Goal: Task Accomplishment & Management: Use online tool/utility

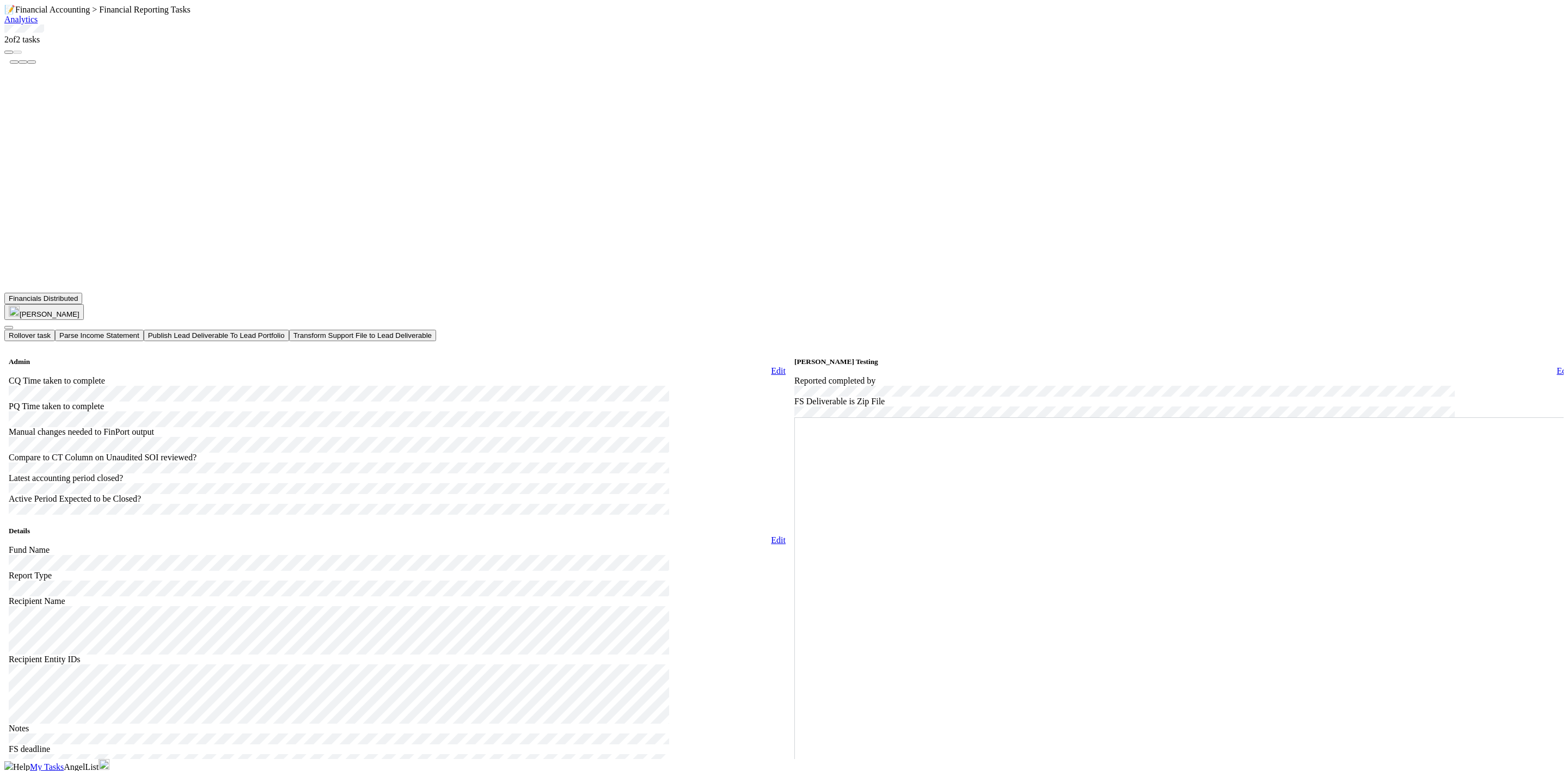
click at [4, 24] on icon at bounding box center [4, 24] width 0 height 0
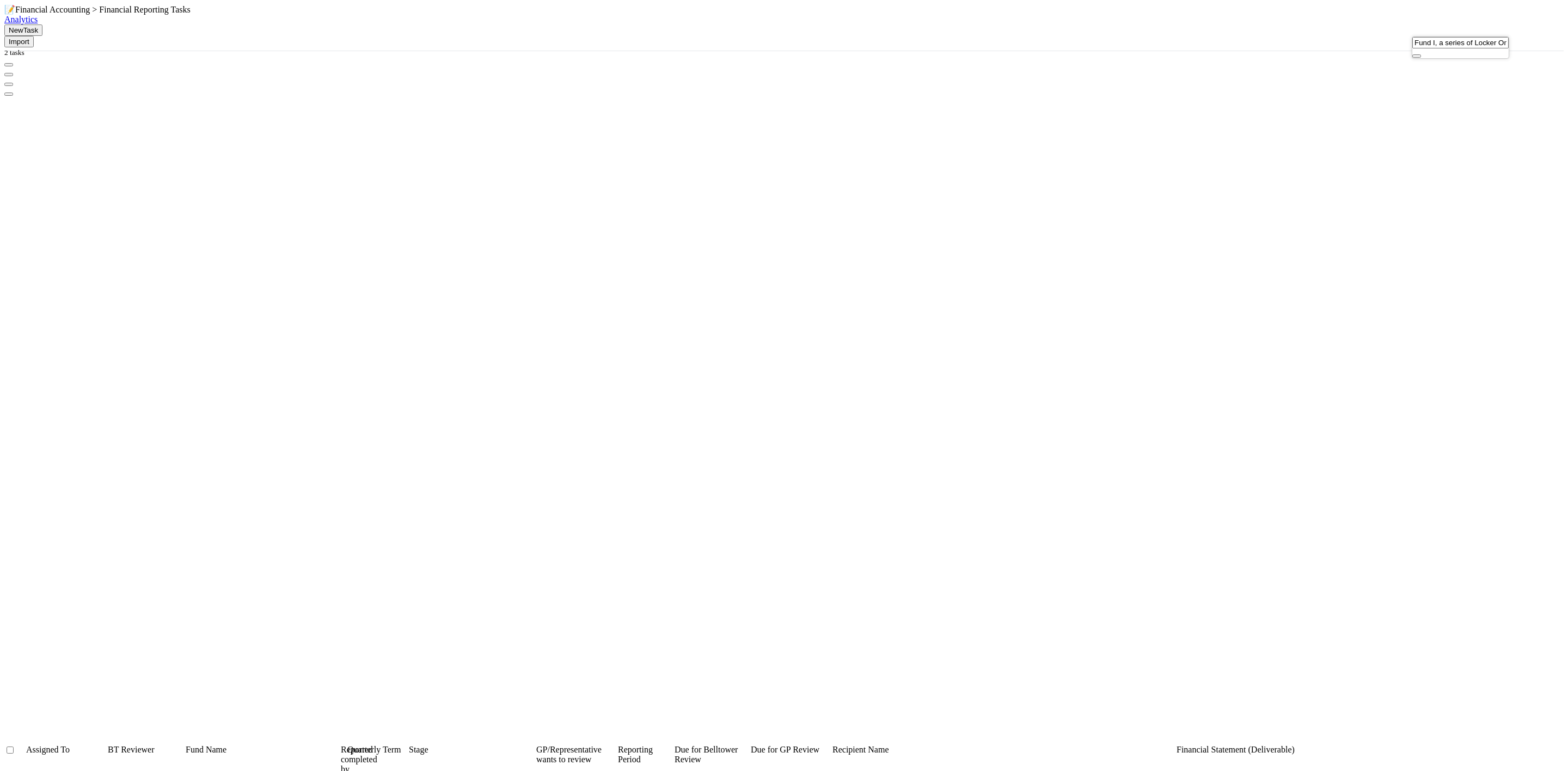
scroll to position [13, 13]
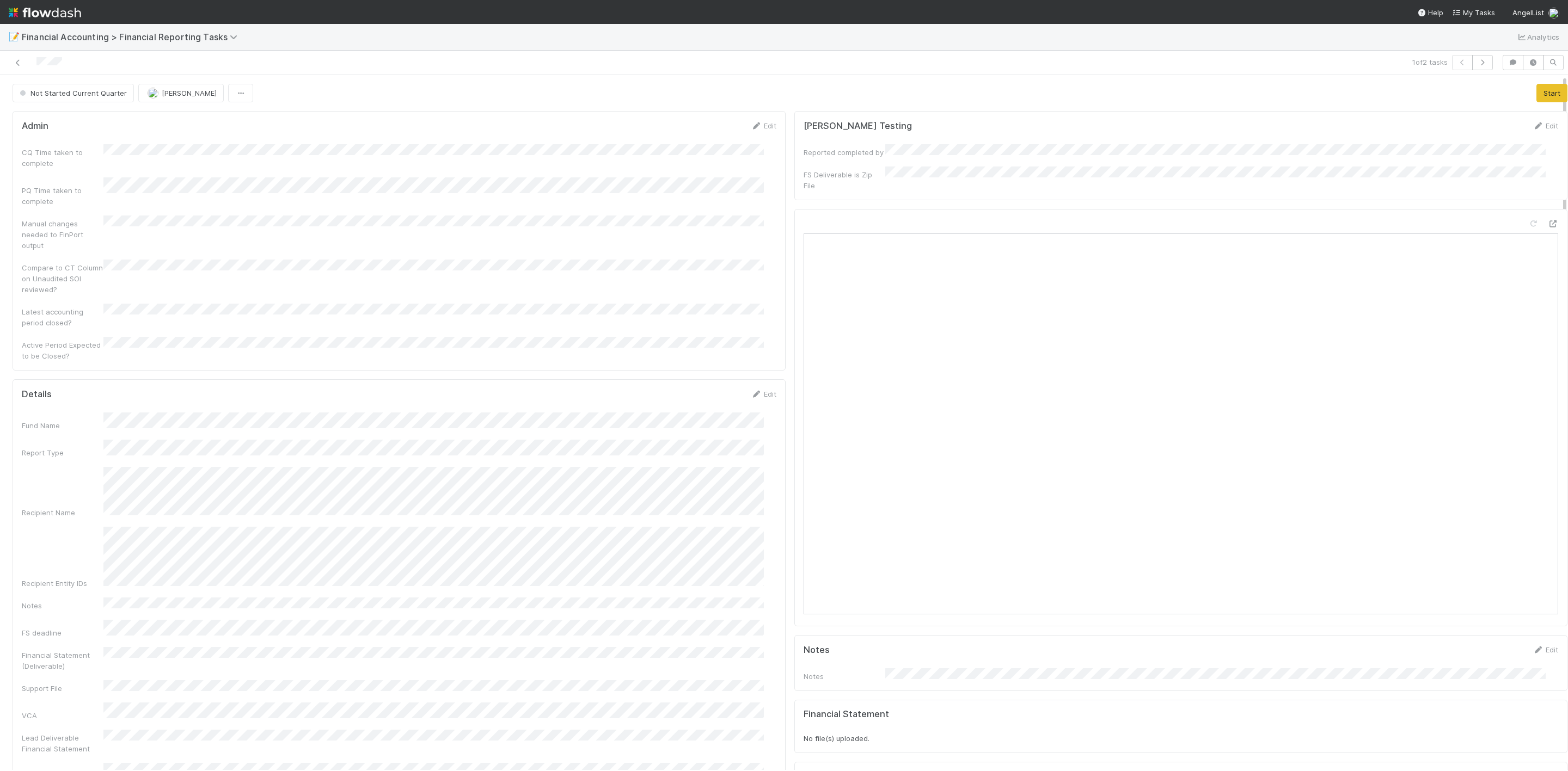
click at [1510, 91] on div "Not Started Current Quarter [PERSON_NAME] Start" at bounding box center [790, 93] width 1555 height 18
click at [1536, 96] on button "Start" at bounding box center [1552, 93] width 31 height 18
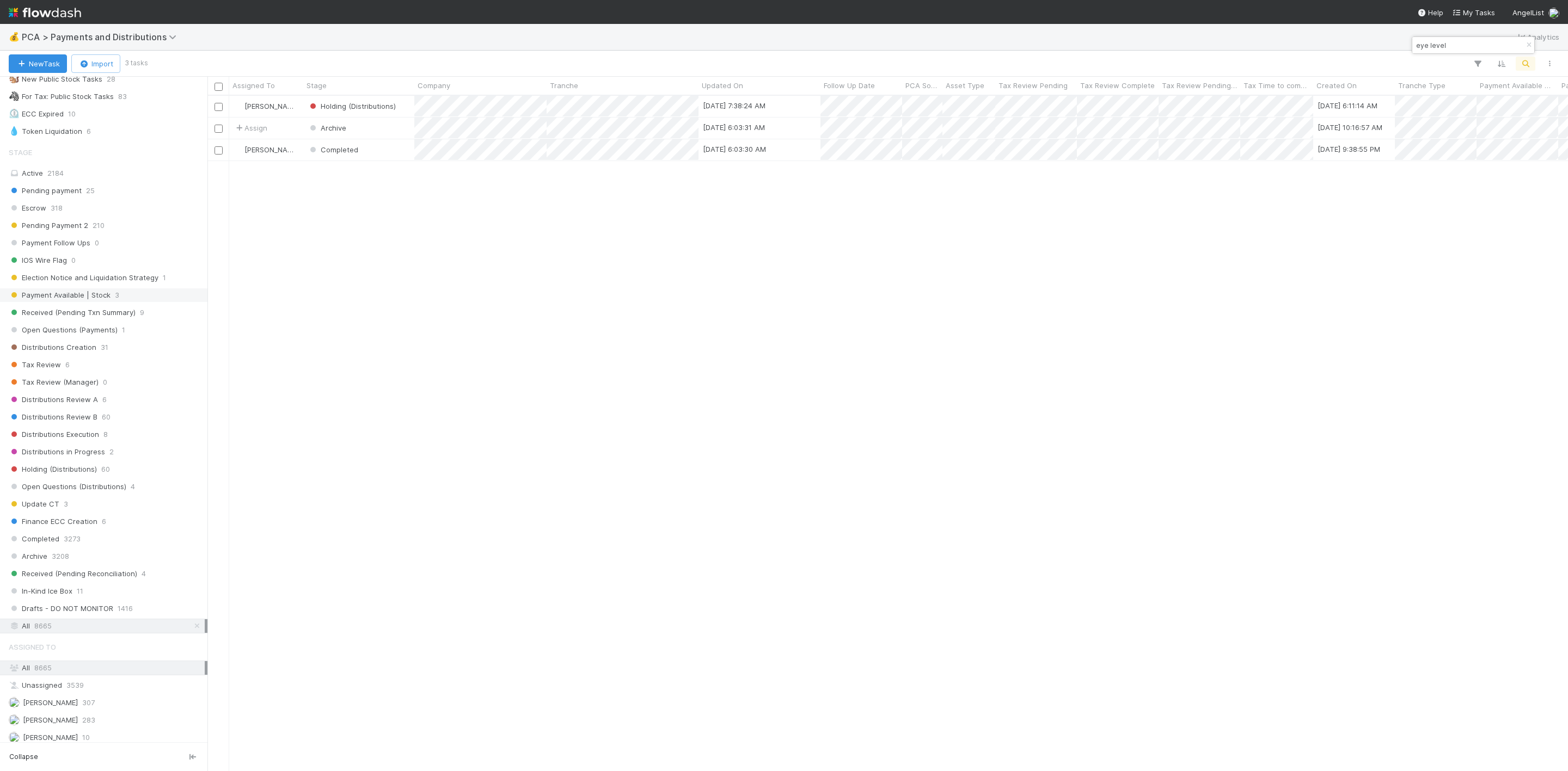
scroll to position [327, 0]
click at [12, 10] on img at bounding box center [44, 12] width 72 height 18
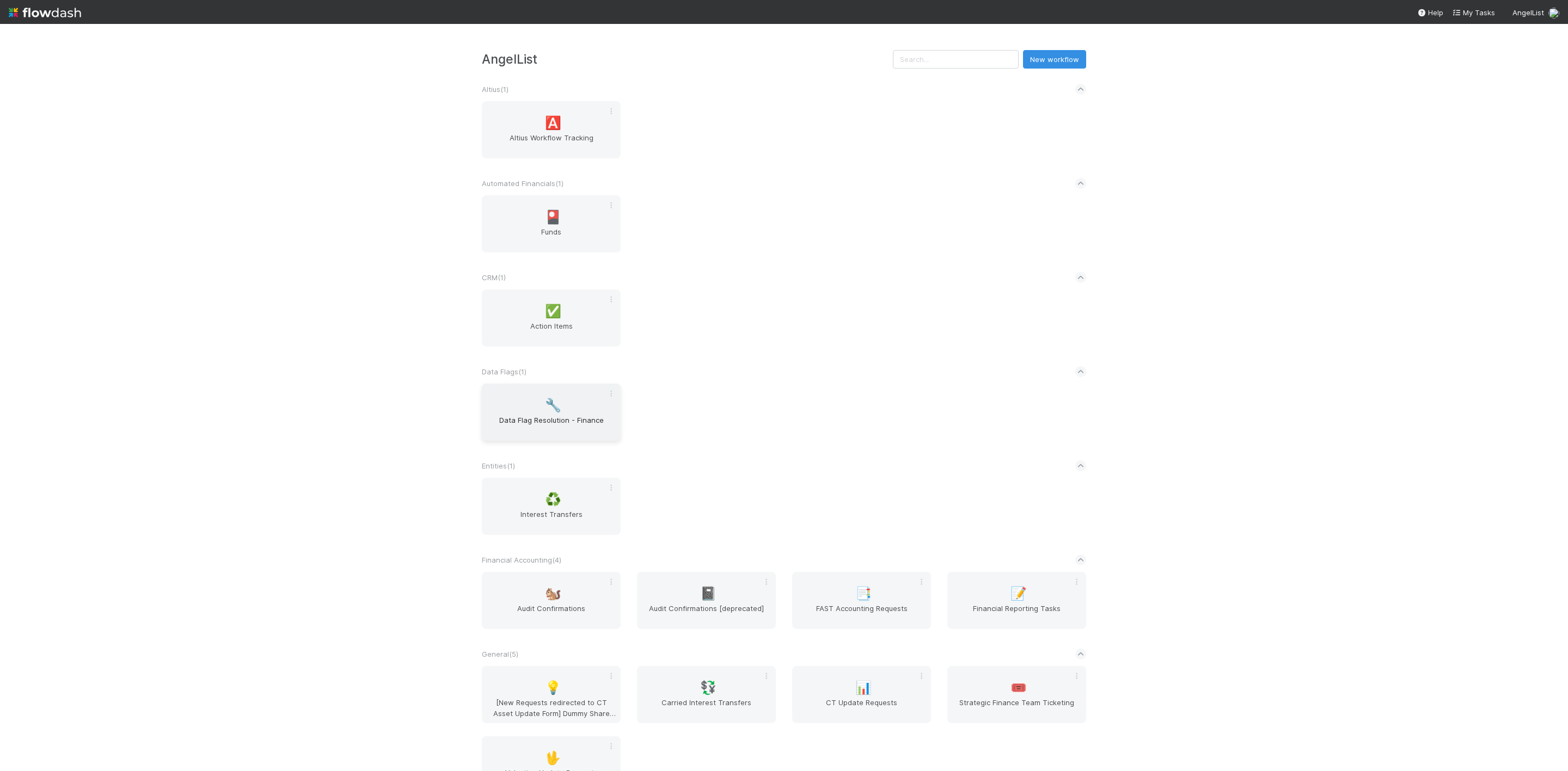
click at [561, 412] on div "🔧 Data Flag Resolution - Finance" at bounding box center [551, 413] width 139 height 57
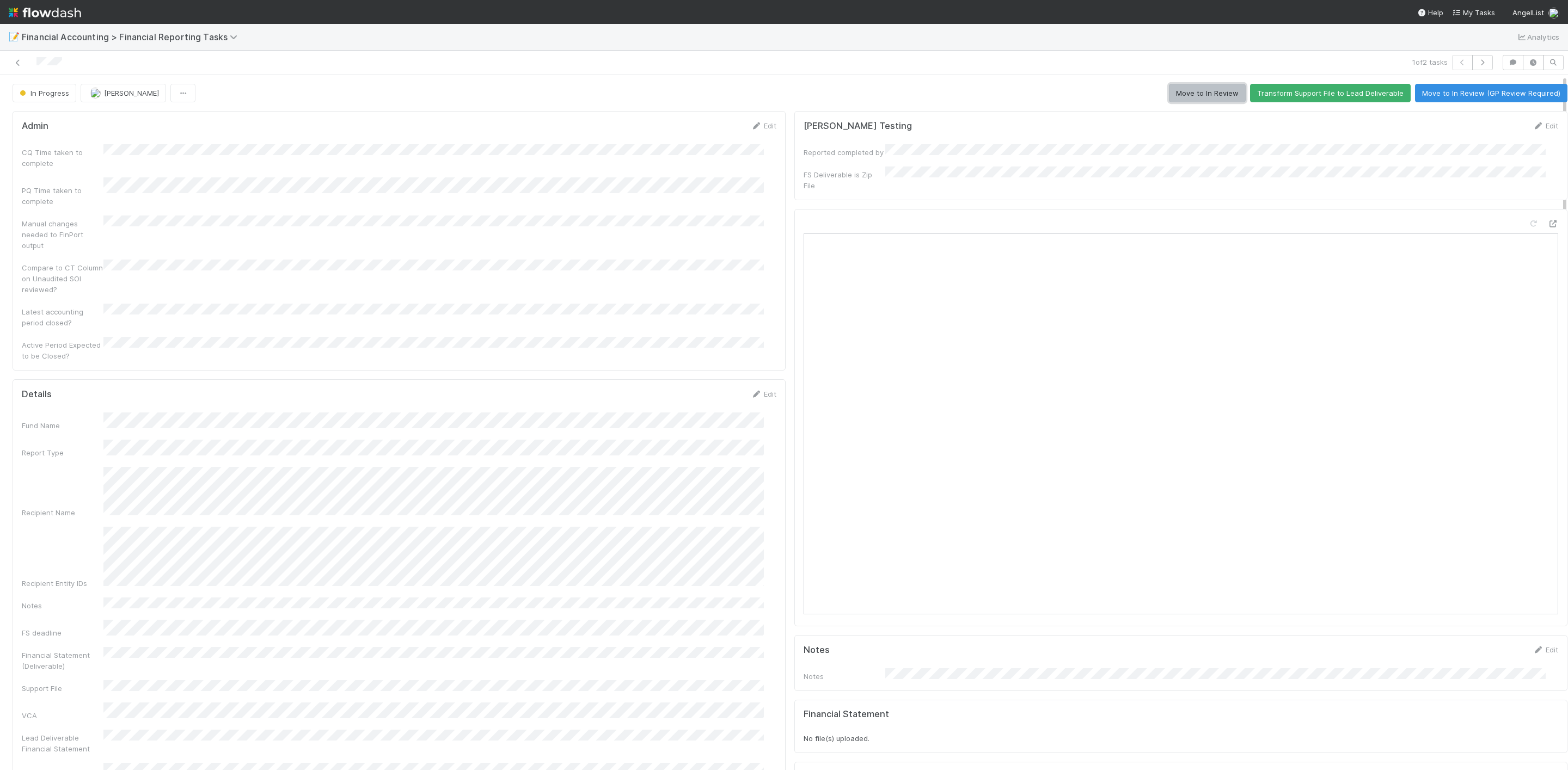
click at [1191, 101] on button "Move to In Review" at bounding box center [1207, 93] width 77 height 18
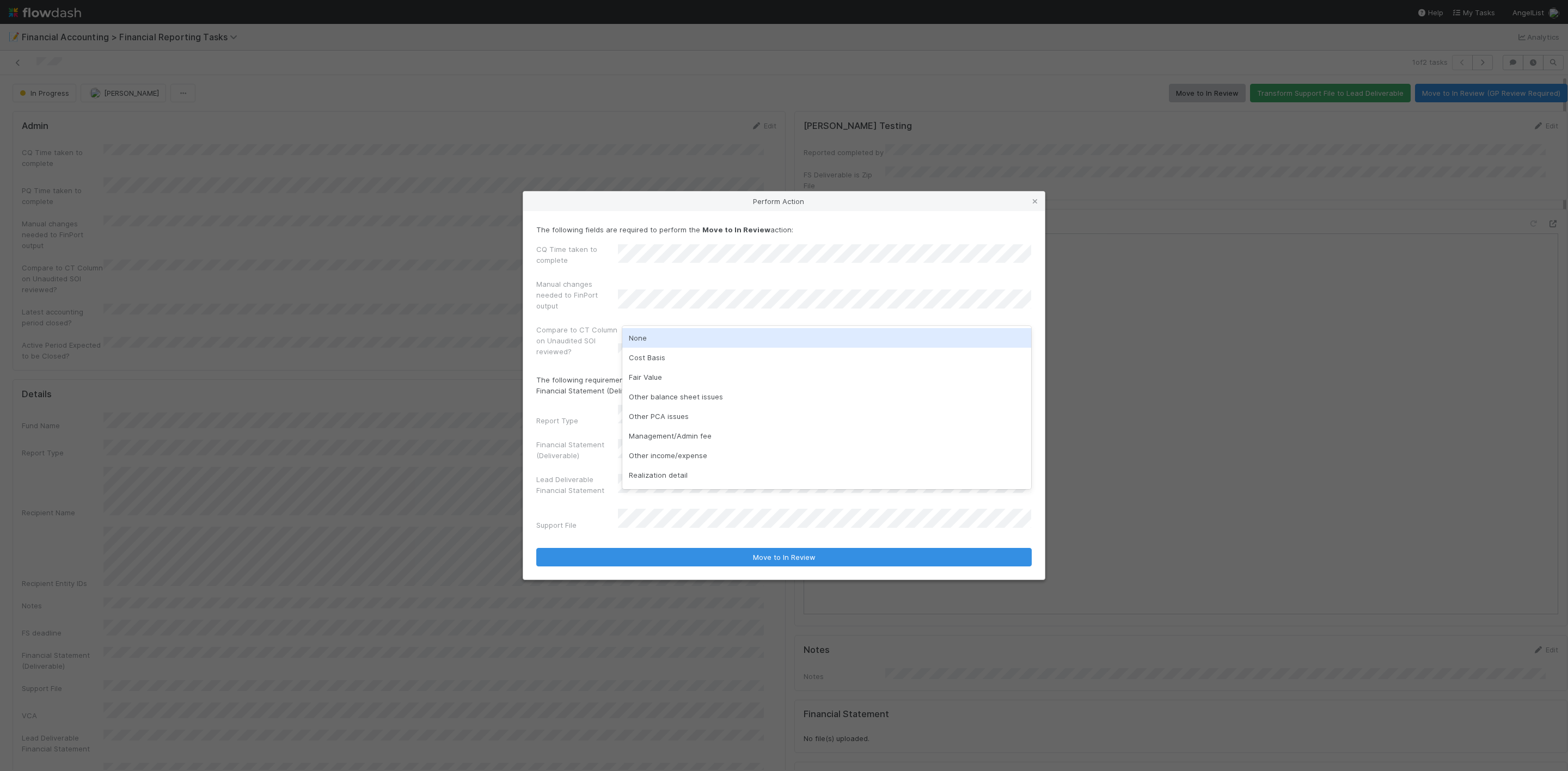
click at [642, 340] on div "None" at bounding box center [827, 338] width 409 height 19
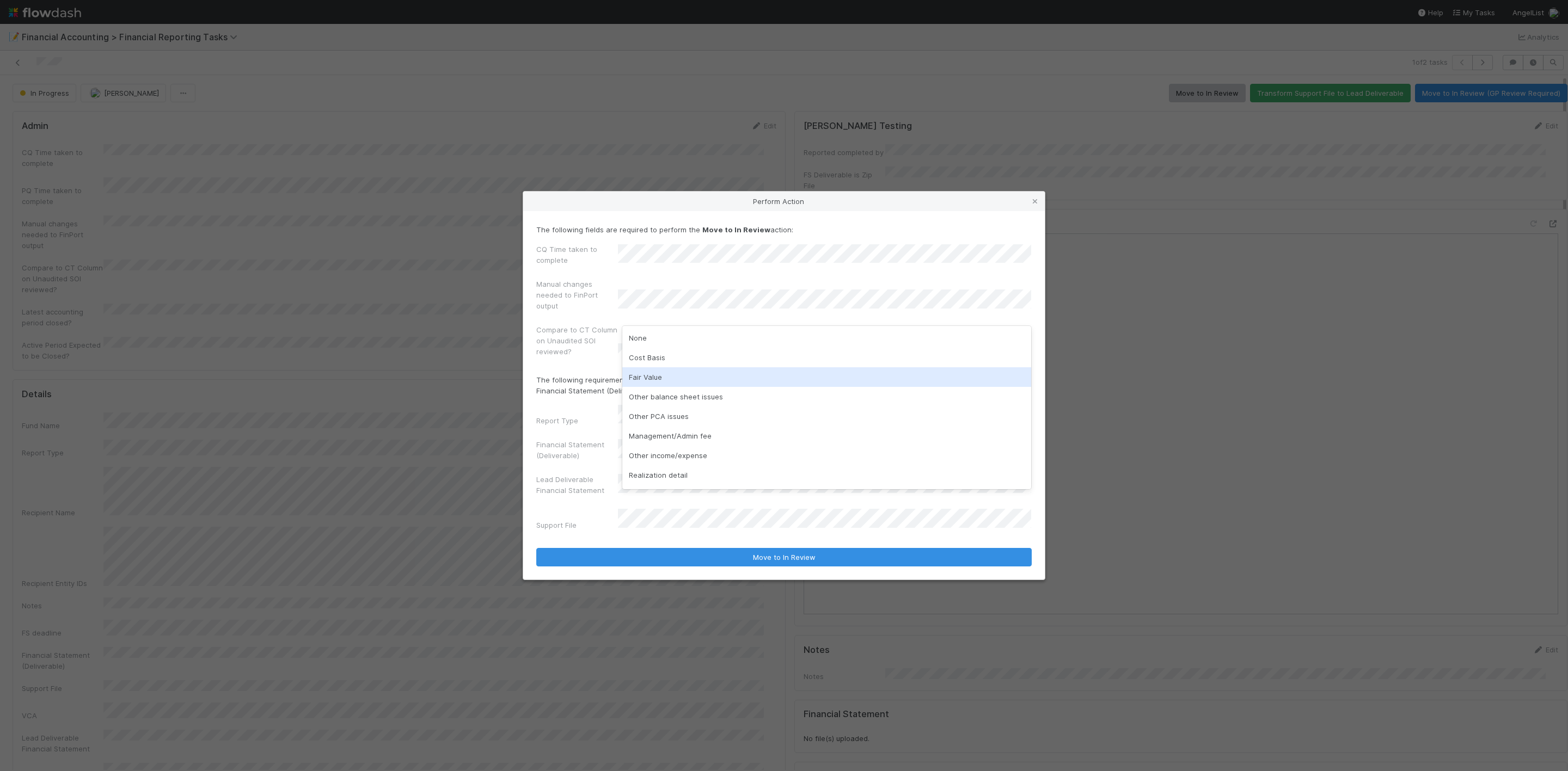
click at [670, 375] on div "Fair Value" at bounding box center [827, 377] width 409 height 19
click at [699, 380] on div "Other balance sheet issues" at bounding box center [827, 377] width 409 height 19
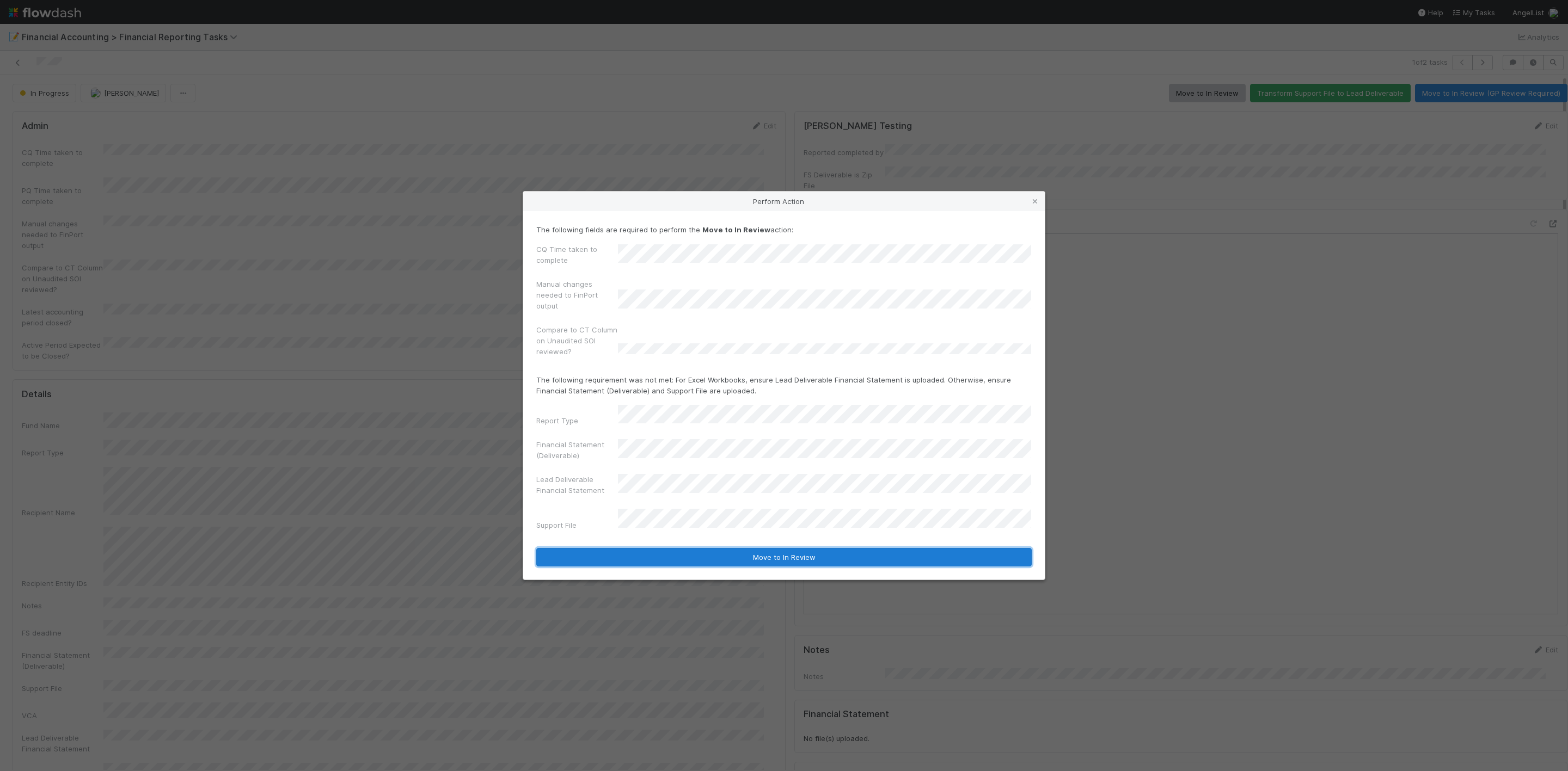
click at [782, 548] on button "Move to In Review" at bounding box center [784, 557] width 495 height 18
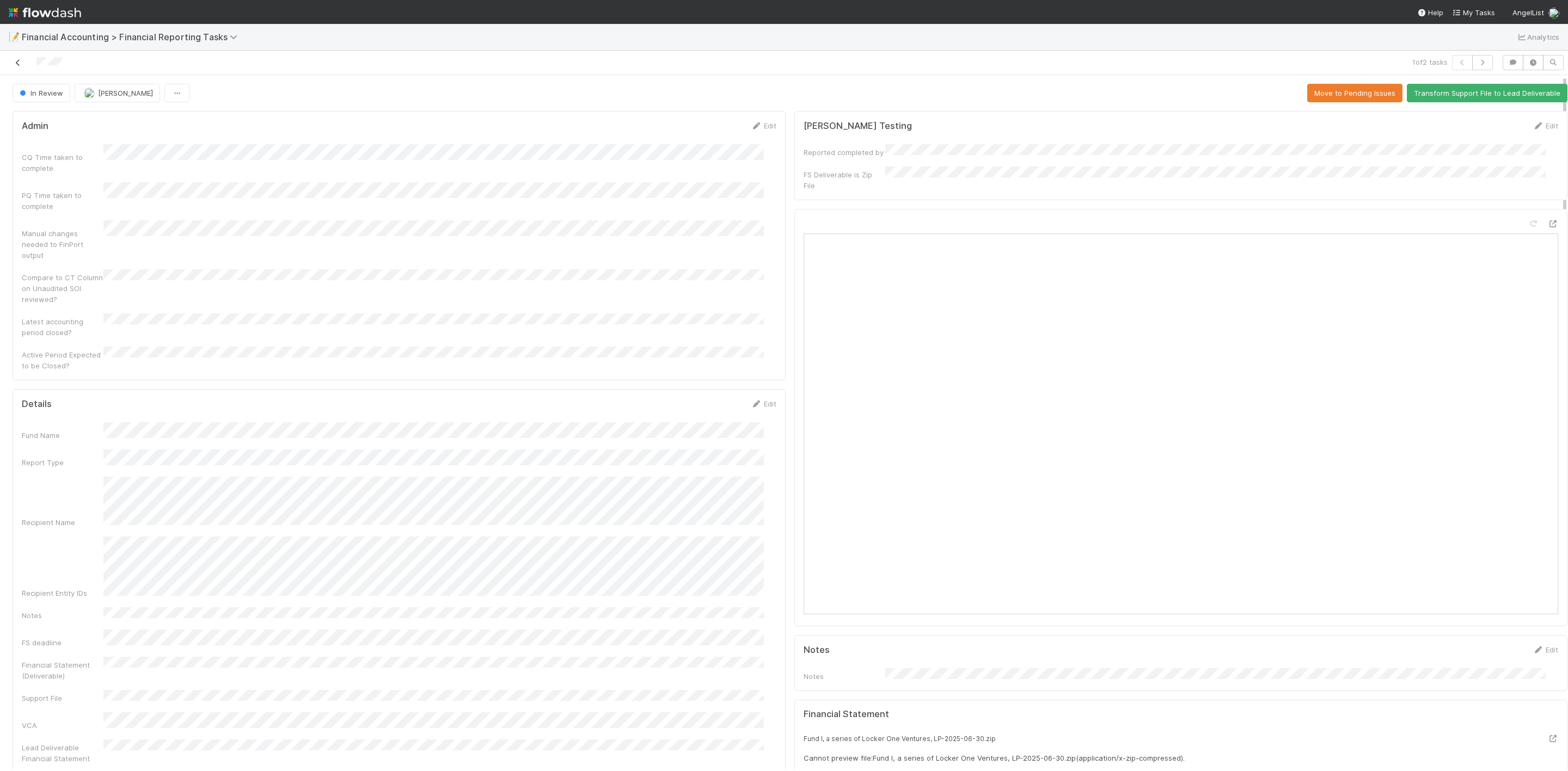
click at [16, 64] on icon at bounding box center [18, 63] width 11 height 7
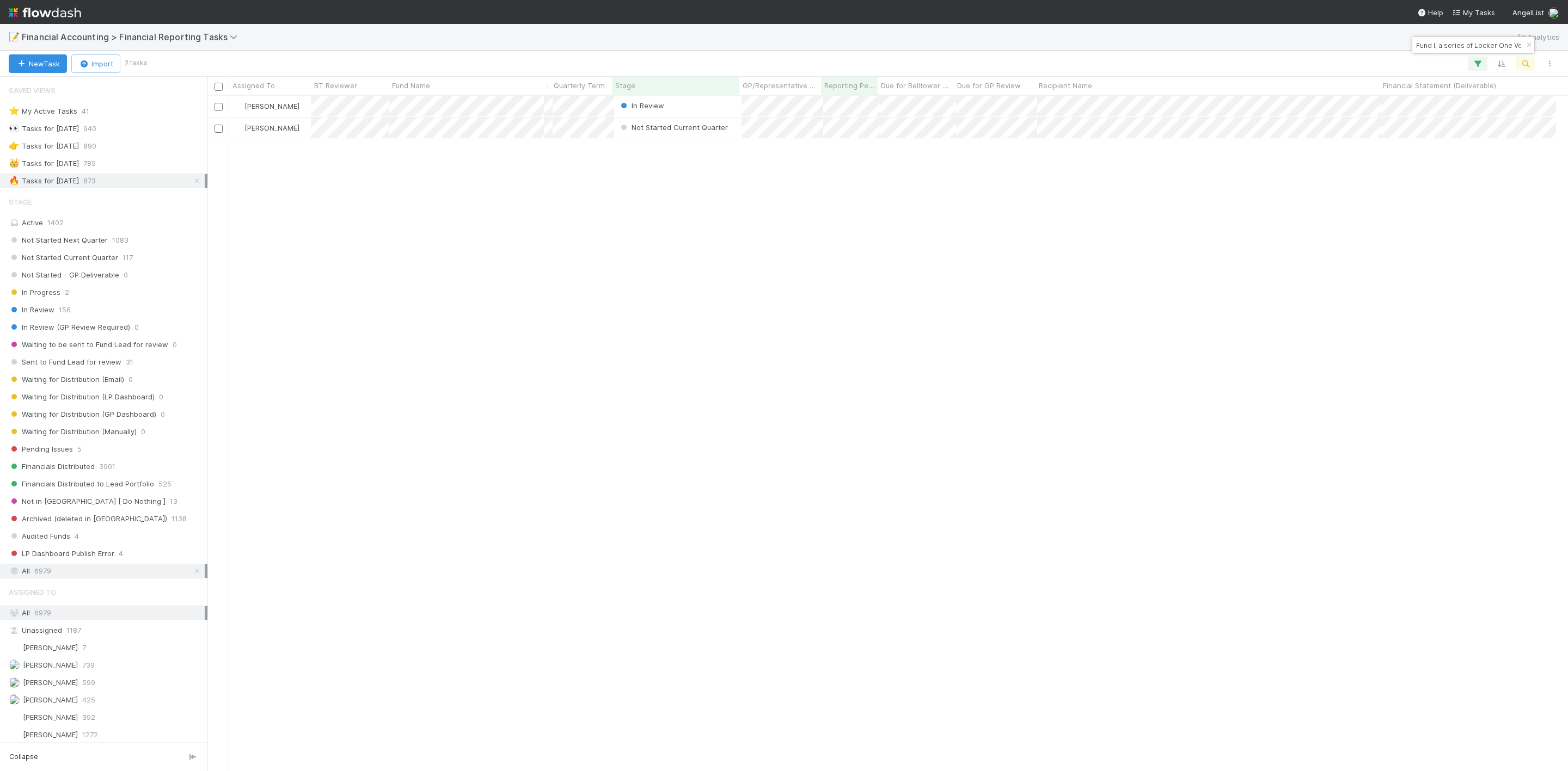
scroll to position [13, 13]
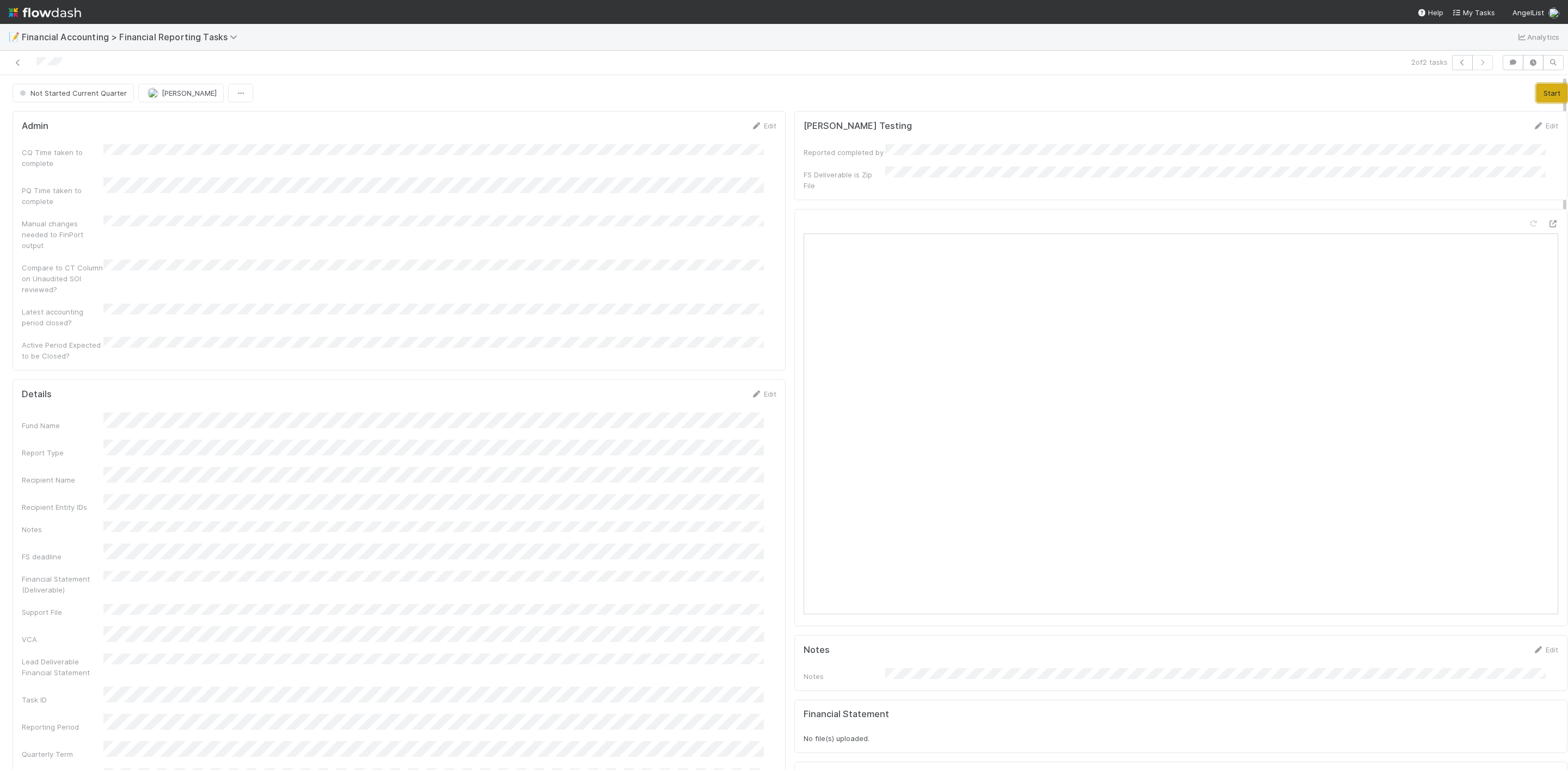
click at [1536, 99] on button "Start" at bounding box center [1552, 93] width 31 height 18
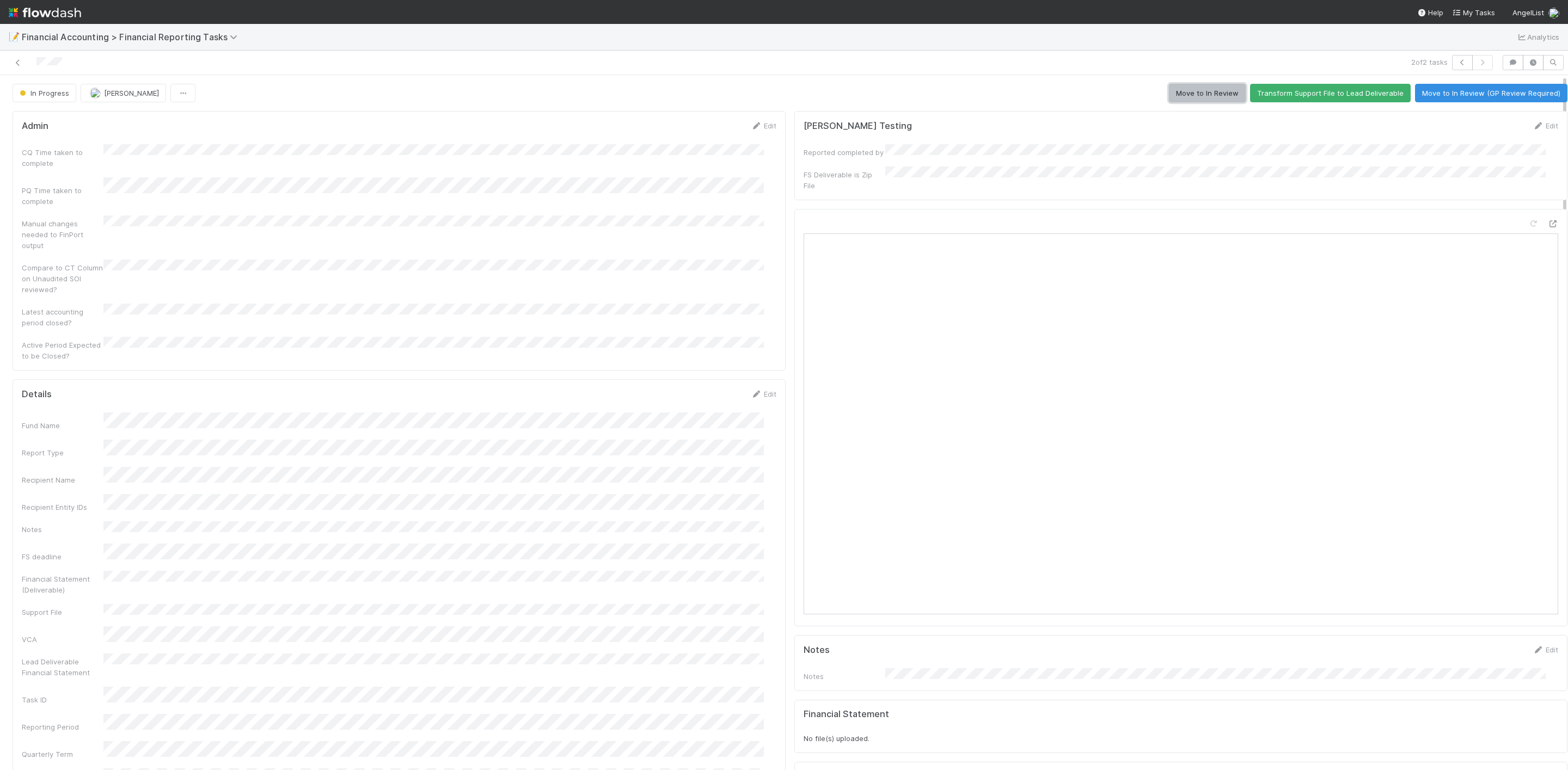
click at [1183, 98] on button "Move to In Review" at bounding box center [1207, 93] width 77 height 18
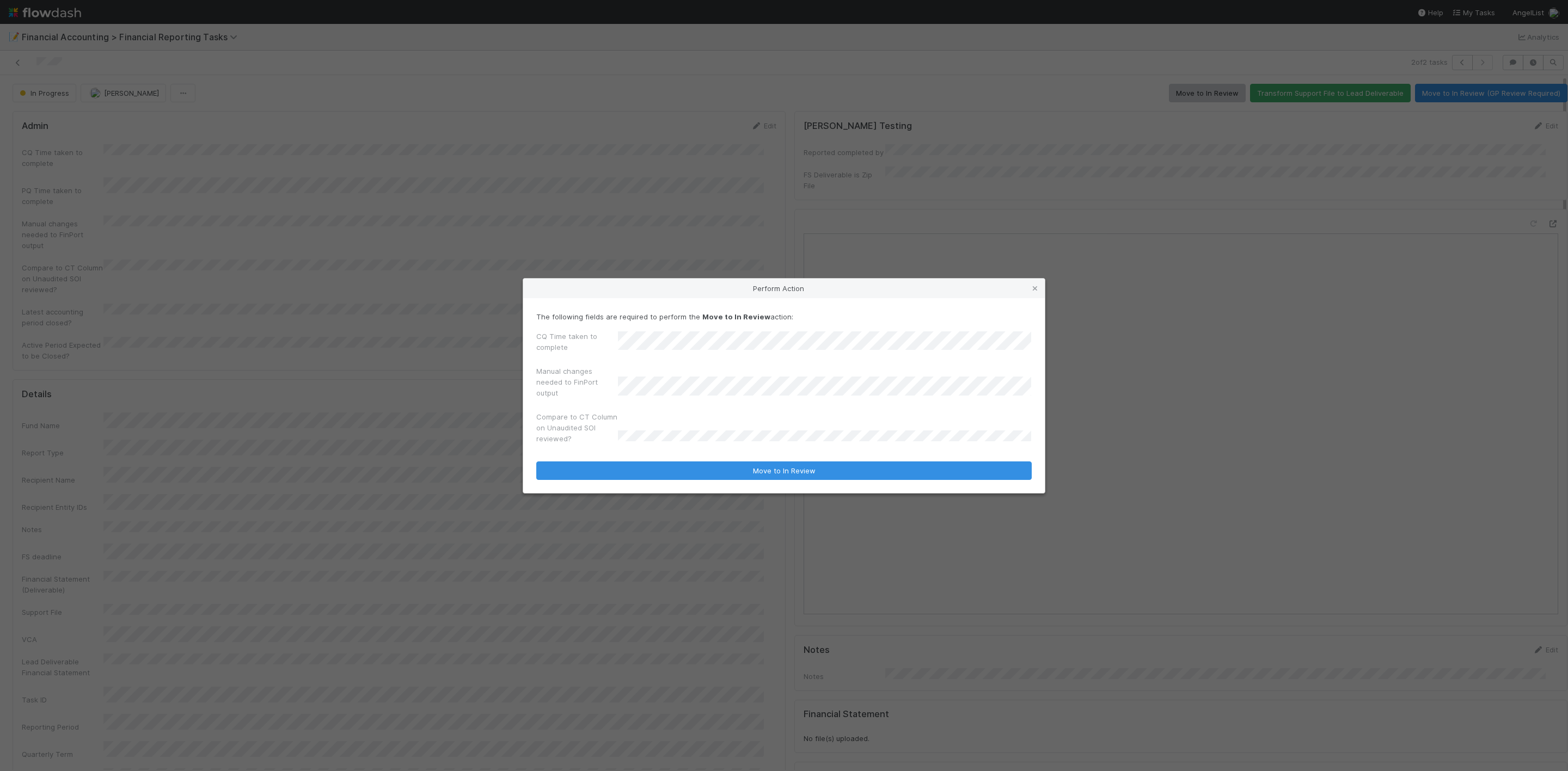
click at [653, 381] on div "Manual changes needed to FinPort output" at bounding box center [784, 384] width 495 height 37
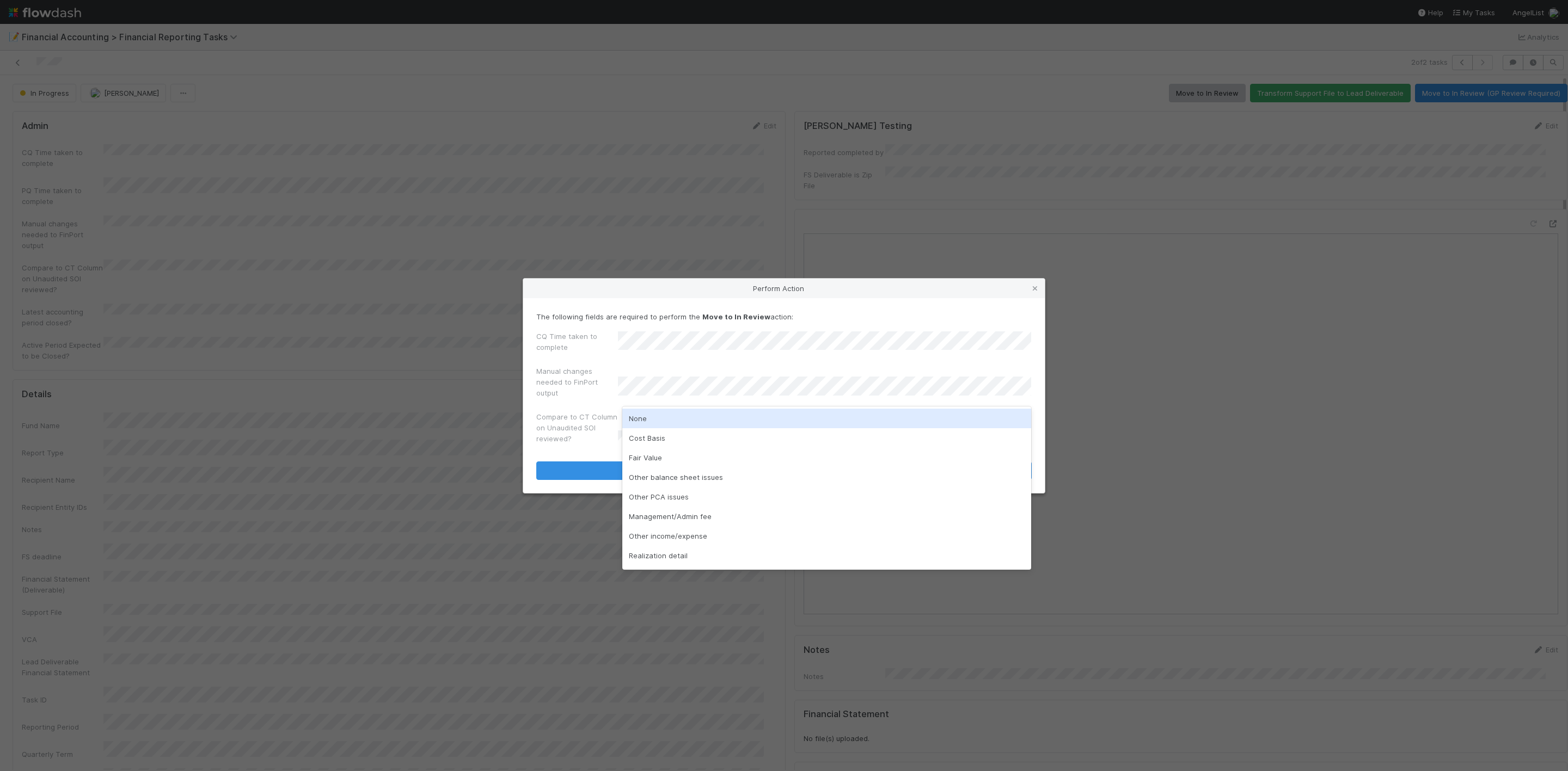
click at [643, 419] on div "None" at bounding box center [827, 419] width 409 height 19
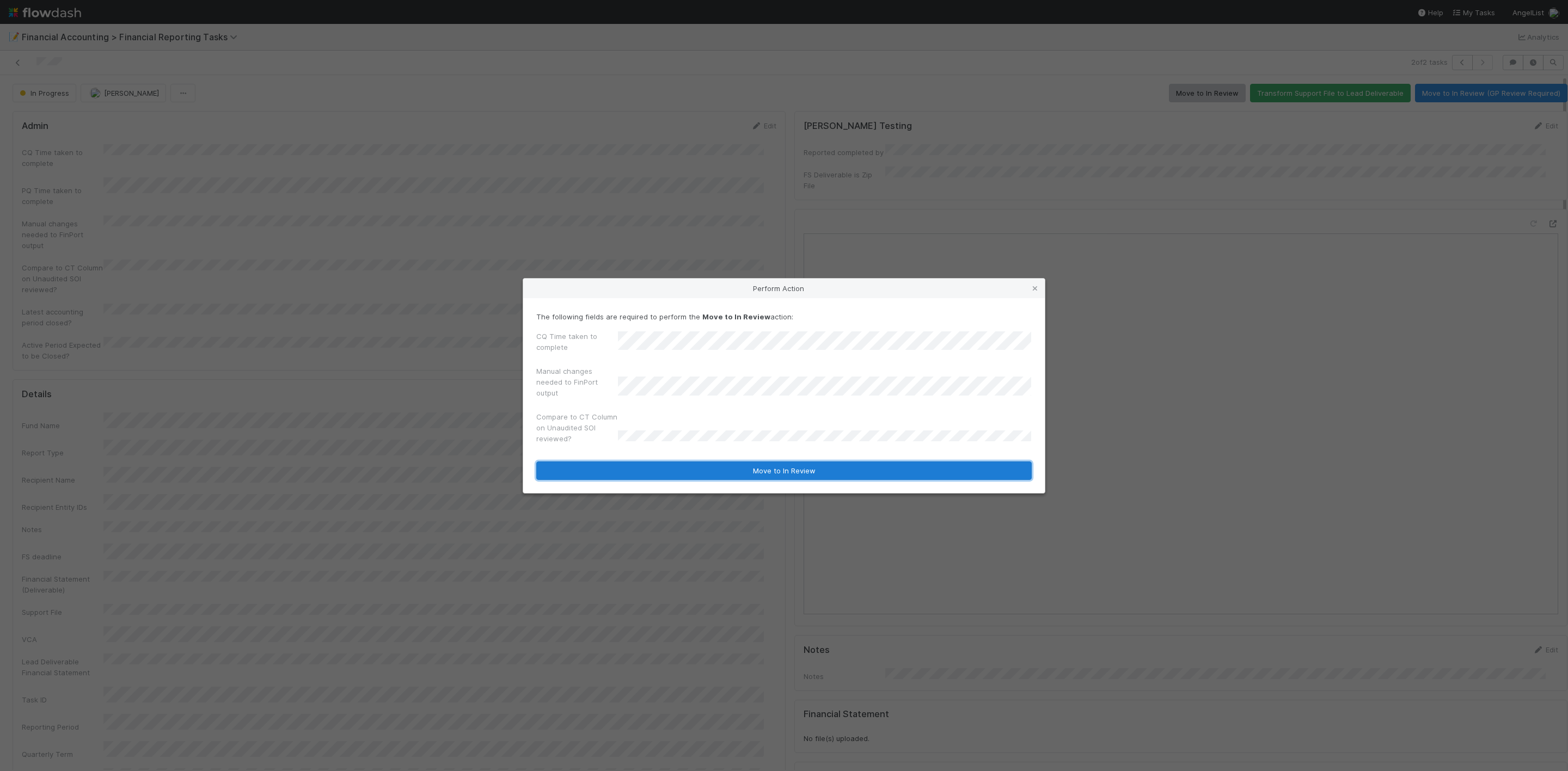
click at [673, 464] on button "Move to In Review" at bounding box center [784, 470] width 495 height 18
